Goal: Information Seeking & Learning: Understand process/instructions

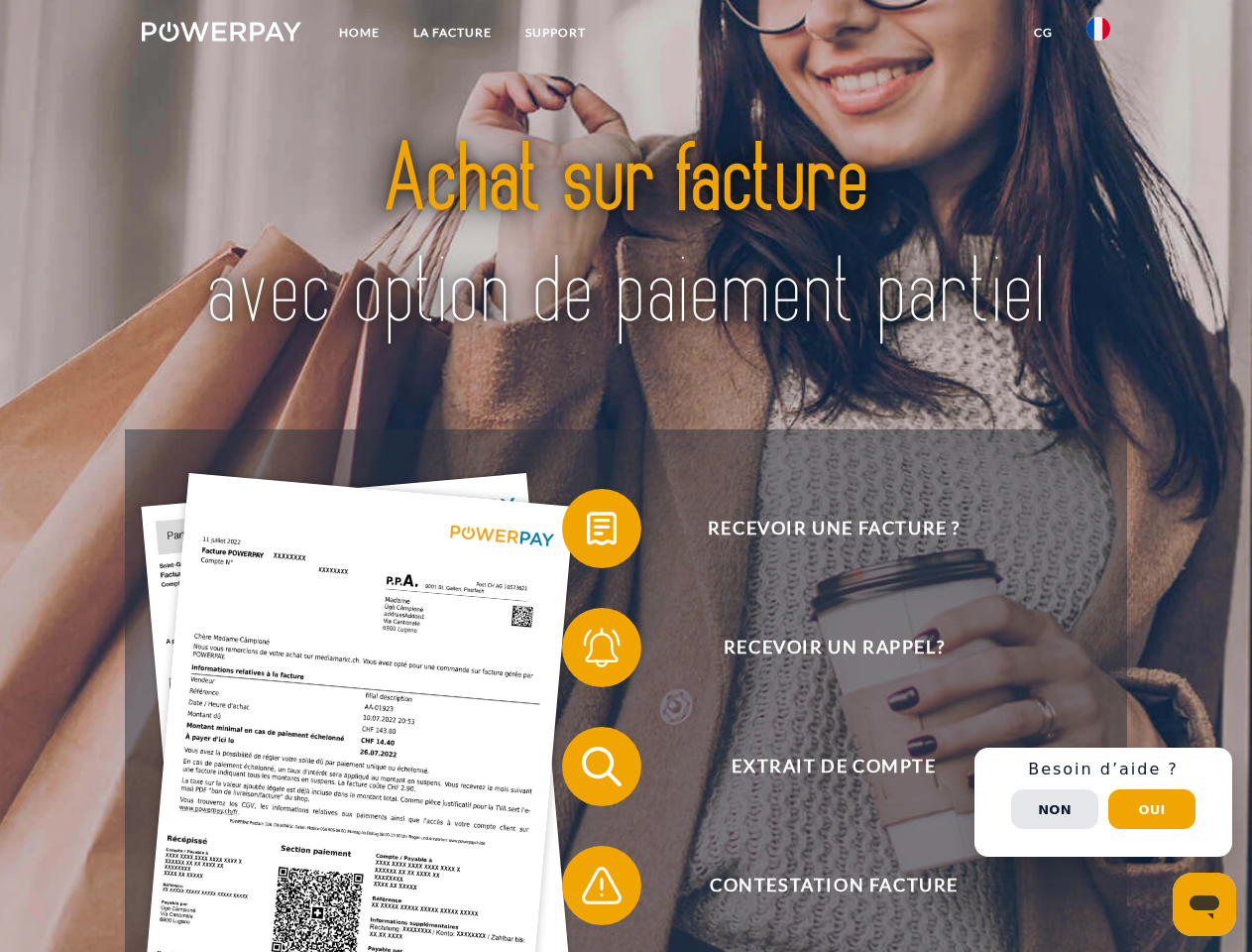
click at [221, 35] on img at bounding box center [222, 32] width 160 height 20
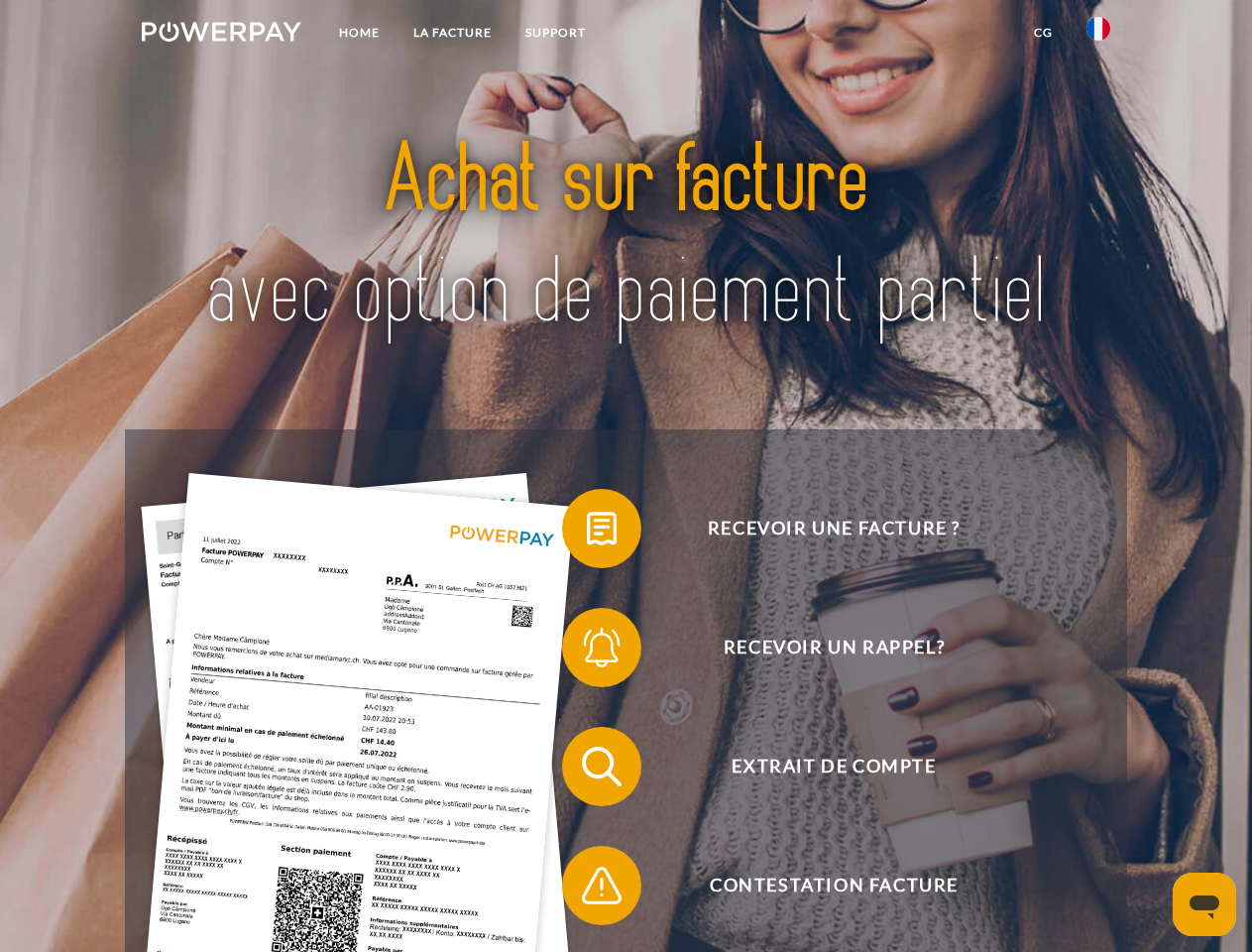
click at [1099, 35] on img at bounding box center [1099, 29] width 24 height 24
click at [1043, 33] on link "CG" at bounding box center [1043, 33] width 53 height 36
click at [587, 532] on span at bounding box center [572, 528] width 99 height 99
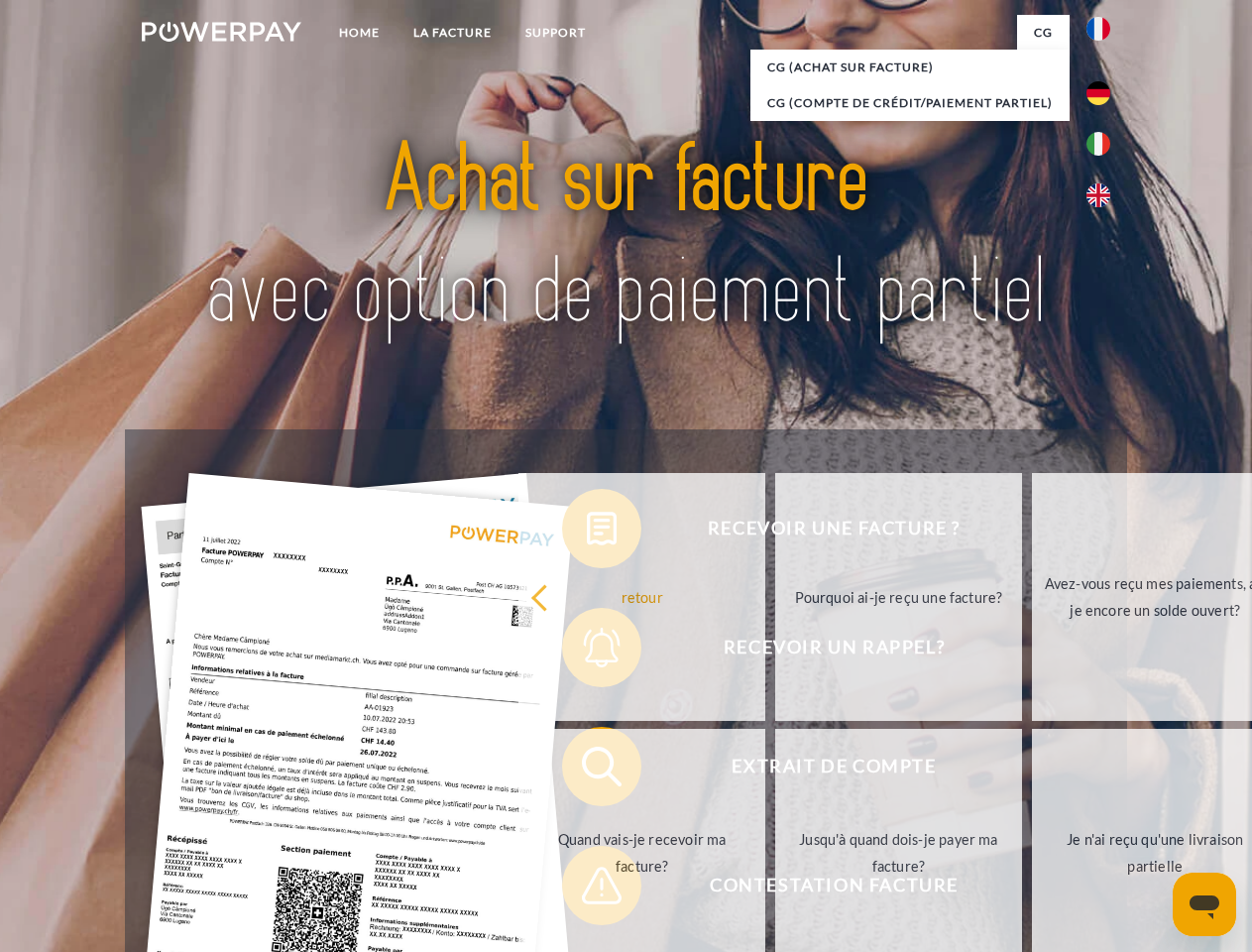
click at [587, 651] on div "Recevoir une facture ? Recevoir un rappel? Extrait de compte retour" at bounding box center [626, 825] width 1002 height 793
click at [775, 770] on link "Jusqu'à quand dois-je payer ma facture?" at bounding box center [898, 853] width 247 height 248
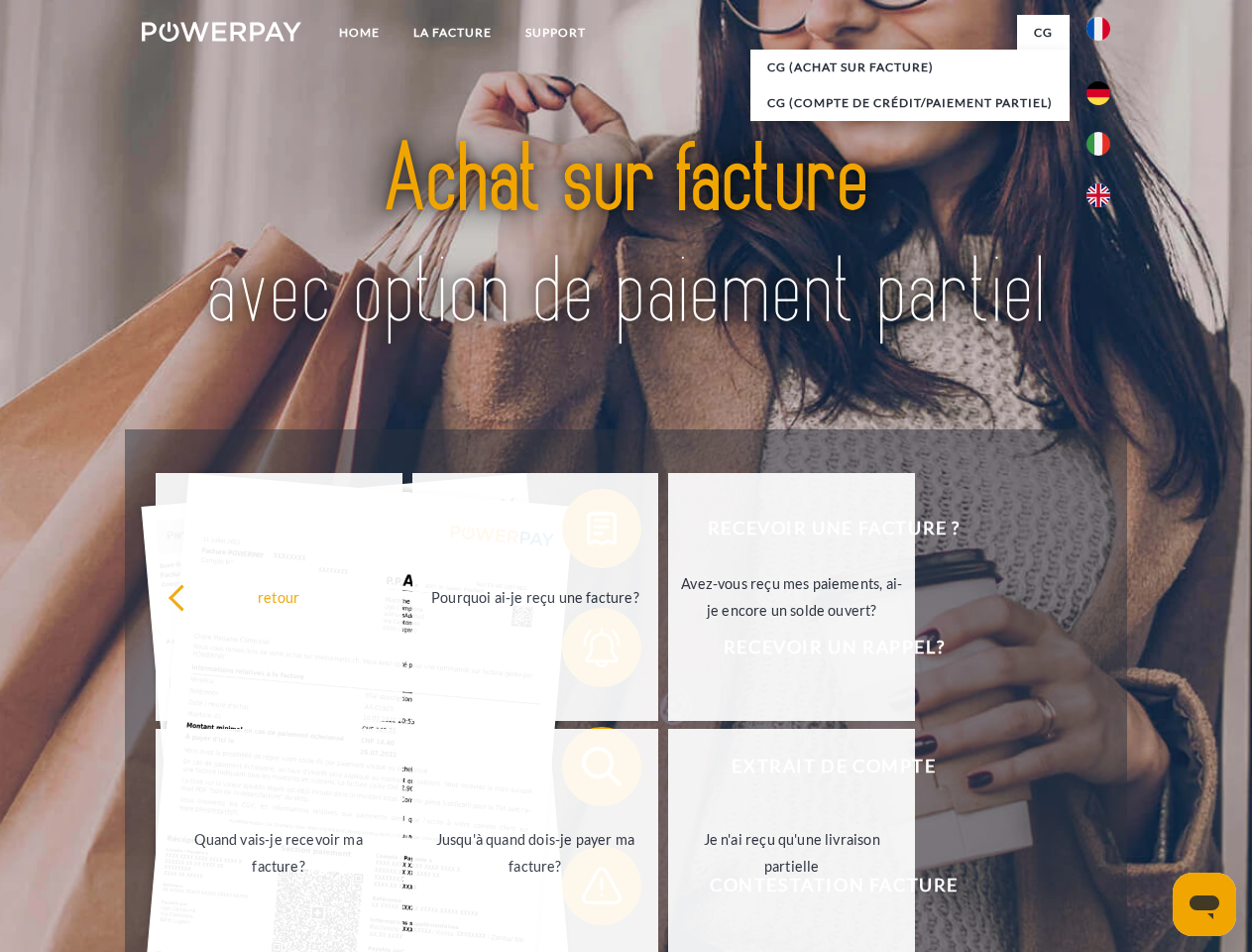
click at [668, 889] on link "Je n'ai reçu qu'une livraison partielle" at bounding box center [791, 853] width 247 height 248
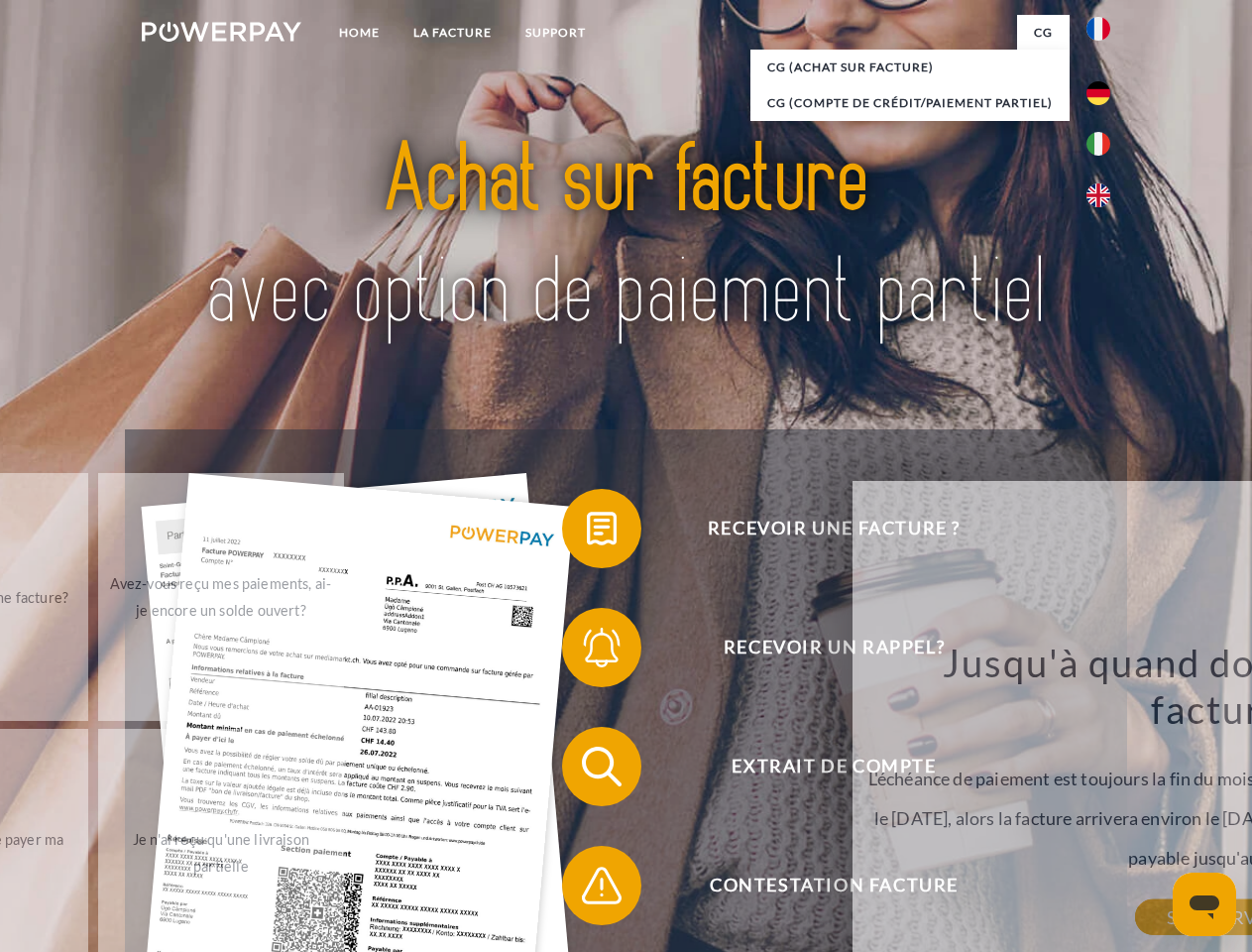
click at [1104, 802] on div "retour Pourquoi ai-je reçu une facture? POWERPAY est le prestataire de facturat…" at bounding box center [1225, 753] width 801 height 568
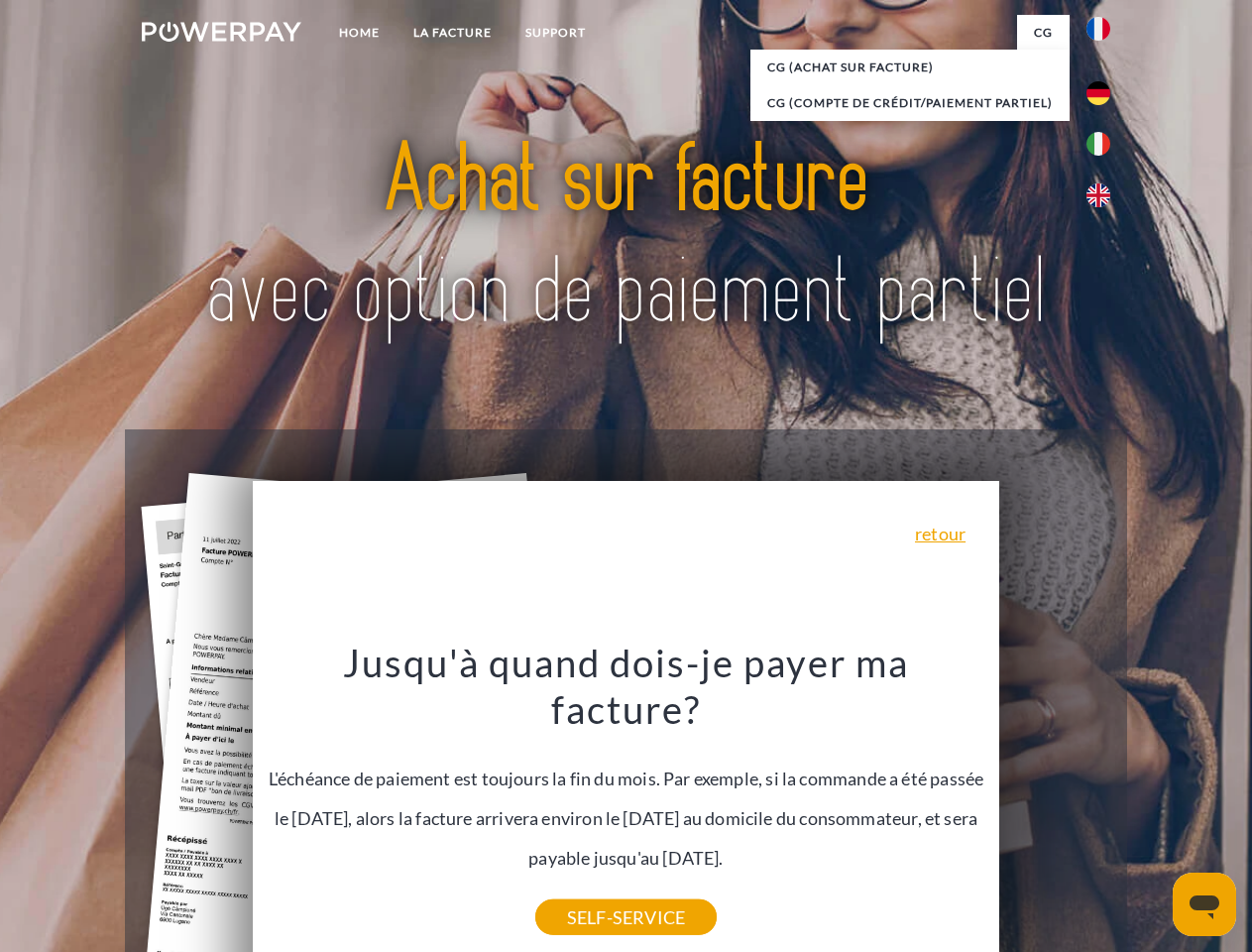
click at [1055, 806] on span "Extrait de compte" at bounding box center [834, 766] width 486 height 79
click at [1152, 809] on header "Home LA FACTURE Support" at bounding box center [626, 684] width 1252 height 1369
